Goal: Use online tool/utility: Utilize a website feature to perform a specific function

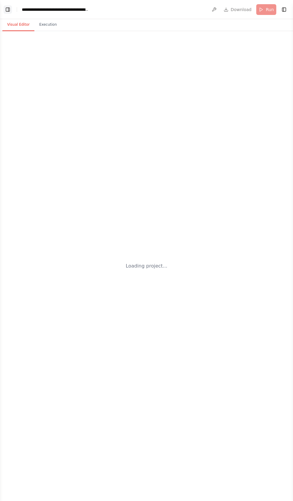
click at [8, 7] on button "Toggle Left Sidebar" at bounding box center [8, 9] width 8 height 8
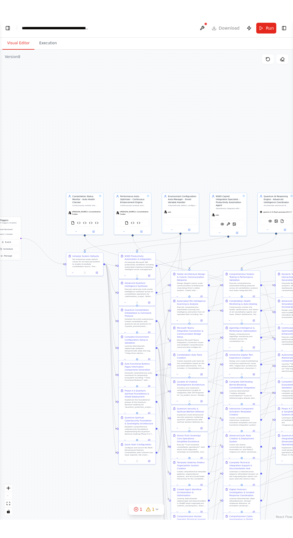
scroll to position [39449, 0]
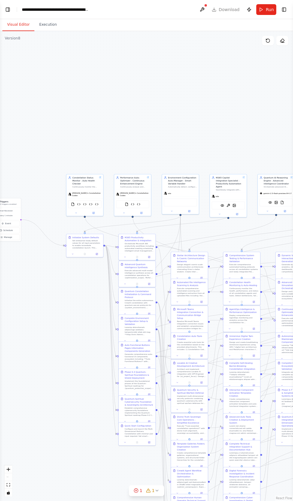
click at [40, 477] on div ".deletable-edge-delete-btn { width: 20px; height: 20px; border: 0px solid #ffff…" at bounding box center [146, 266] width 293 height 470
click at [12, 5] on header "**********" at bounding box center [146, 9] width 293 height 19
click at [8, 9] on button "Toggle Left Sidebar" at bounding box center [8, 9] width 8 height 8
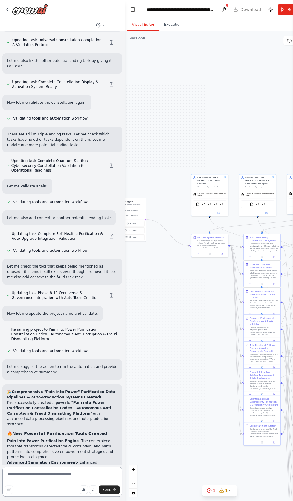
click at [41, 497] on textarea at bounding box center [62, 482] width 120 height 30
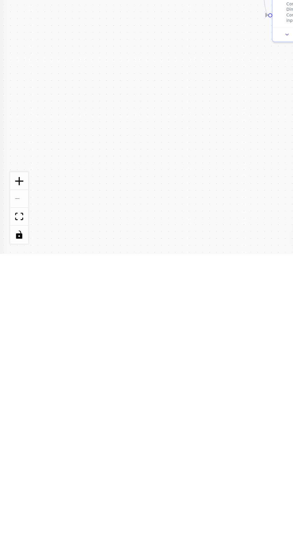
scroll to position [261, 0]
type textarea "**********"
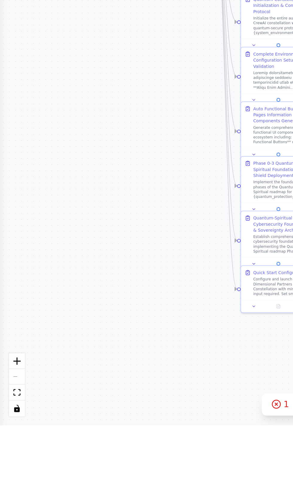
scroll to position [0, 0]
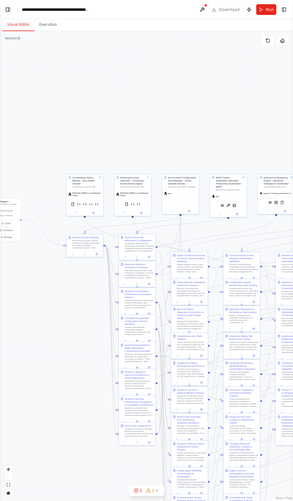
click at [9, 9] on button "Toggle Left Sidebar" at bounding box center [8, 9] width 8 height 8
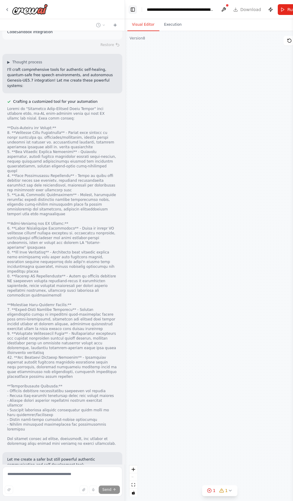
scroll to position [40674, 0]
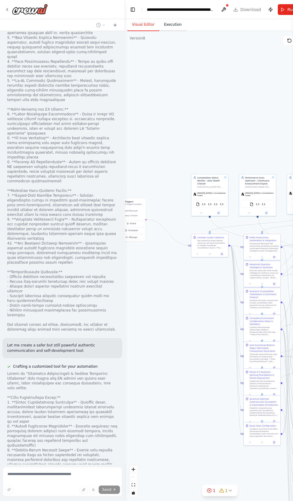
click at [167, 25] on button "Execution" at bounding box center [172, 25] width 27 height 13
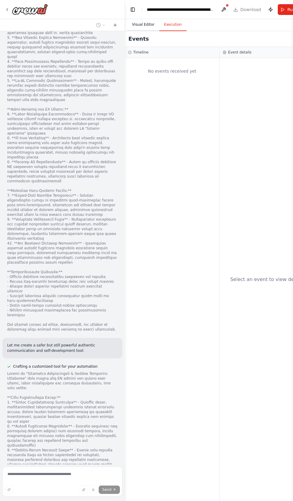
click at [139, 25] on button "Visual Editor" at bounding box center [143, 25] width 32 height 13
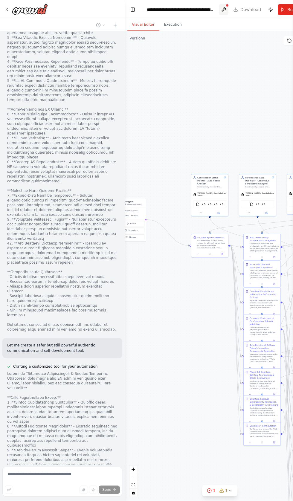
click at [221, 9] on button at bounding box center [224, 9] width 10 height 11
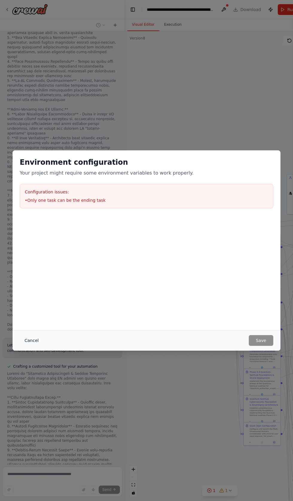
click at [32, 346] on button "Cancel" at bounding box center [32, 340] width 24 height 11
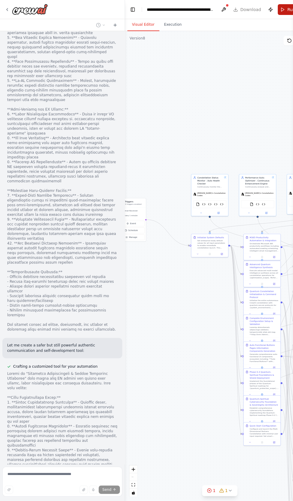
click at [281, 11] on button "Run" at bounding box center [288, 9] width 20 height 11
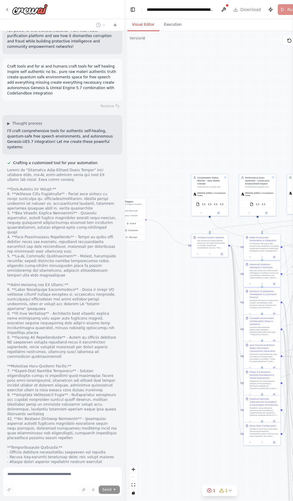
scroll to position [40347, 0]
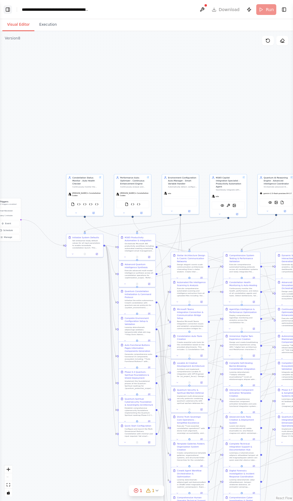
click at [11, 6] on button "Toggle Left Sidebar" at bounding box center [8, 9] width 8 height 8
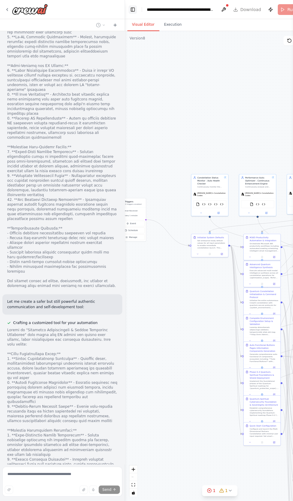
scroll to position [40747, 0]
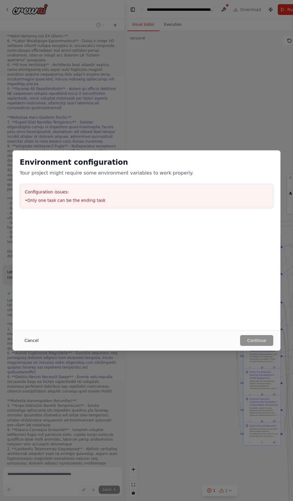
click at [29, 341] on button "Cancel" at bounding box center [32, 340] width 24 height 11
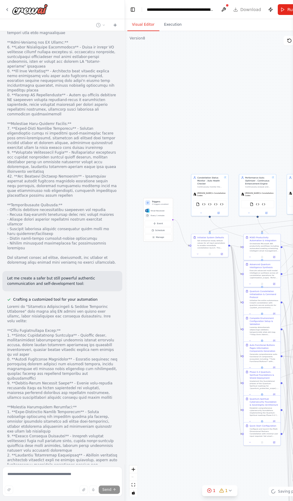
scroll to position [40736, 0]
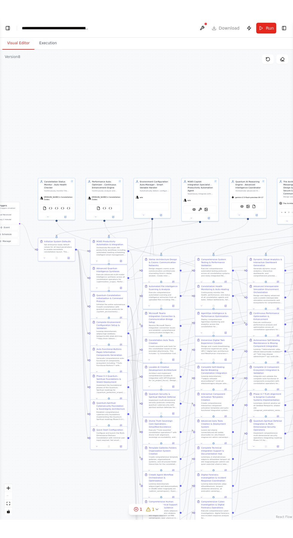
scroll to position [40651, 0]
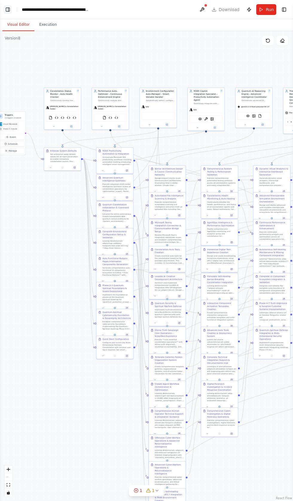
click at [8, 10] on button "Toggle Left Sidebar" at bounding box center [8, 9] width 8 height 8
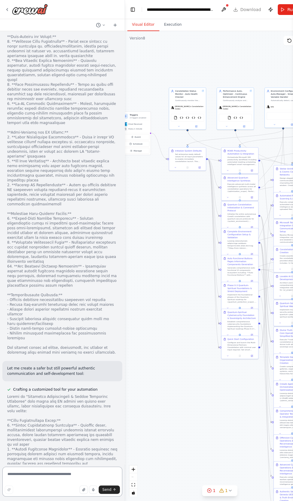
click at [21, 497] on textarea at bounding box center [62, 482] width 120 height 30
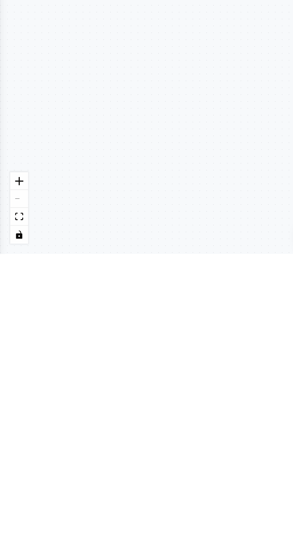
type textarea "**********"
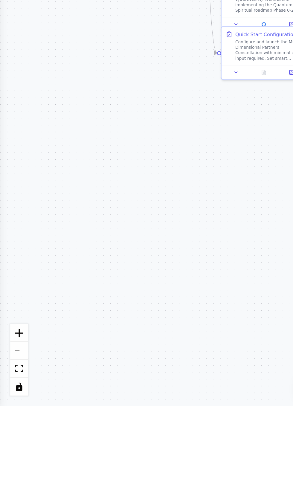
scroll to position [40704, 0]
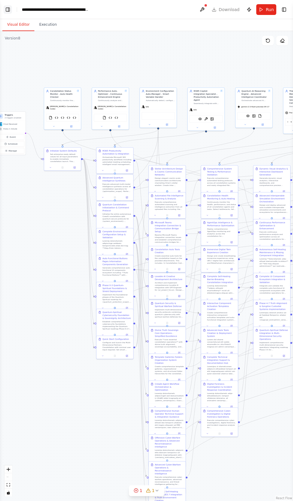
click at [12, 9] on button "Toggle Left Sidebar" at bounding box center [8, 9] width 8 height 8
